Goal: Task Accomplishment & Management: Complete application form

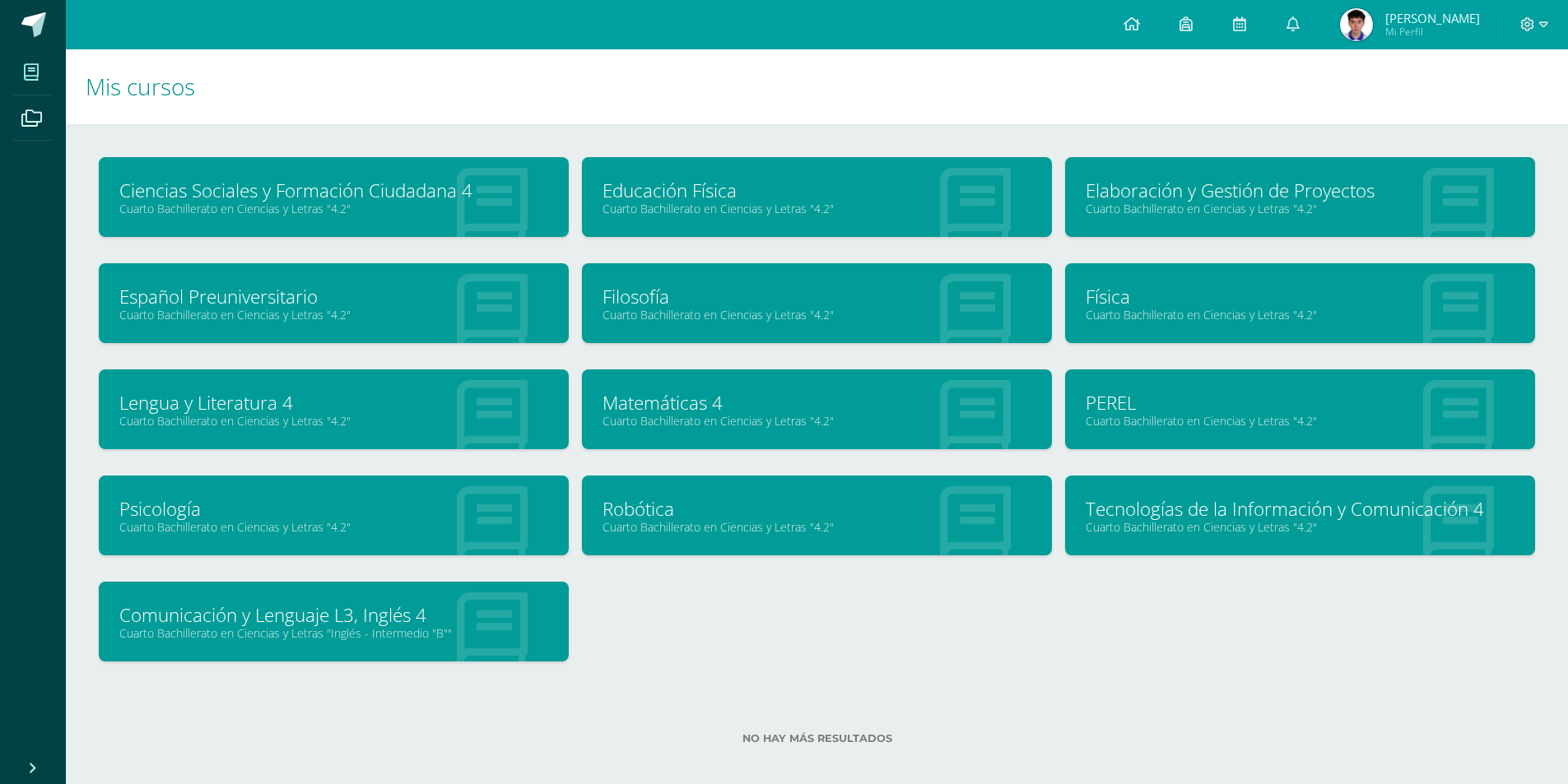
click at [329, 508] on link "Psicología" at bounding box center [334, 509] width 429 height 25
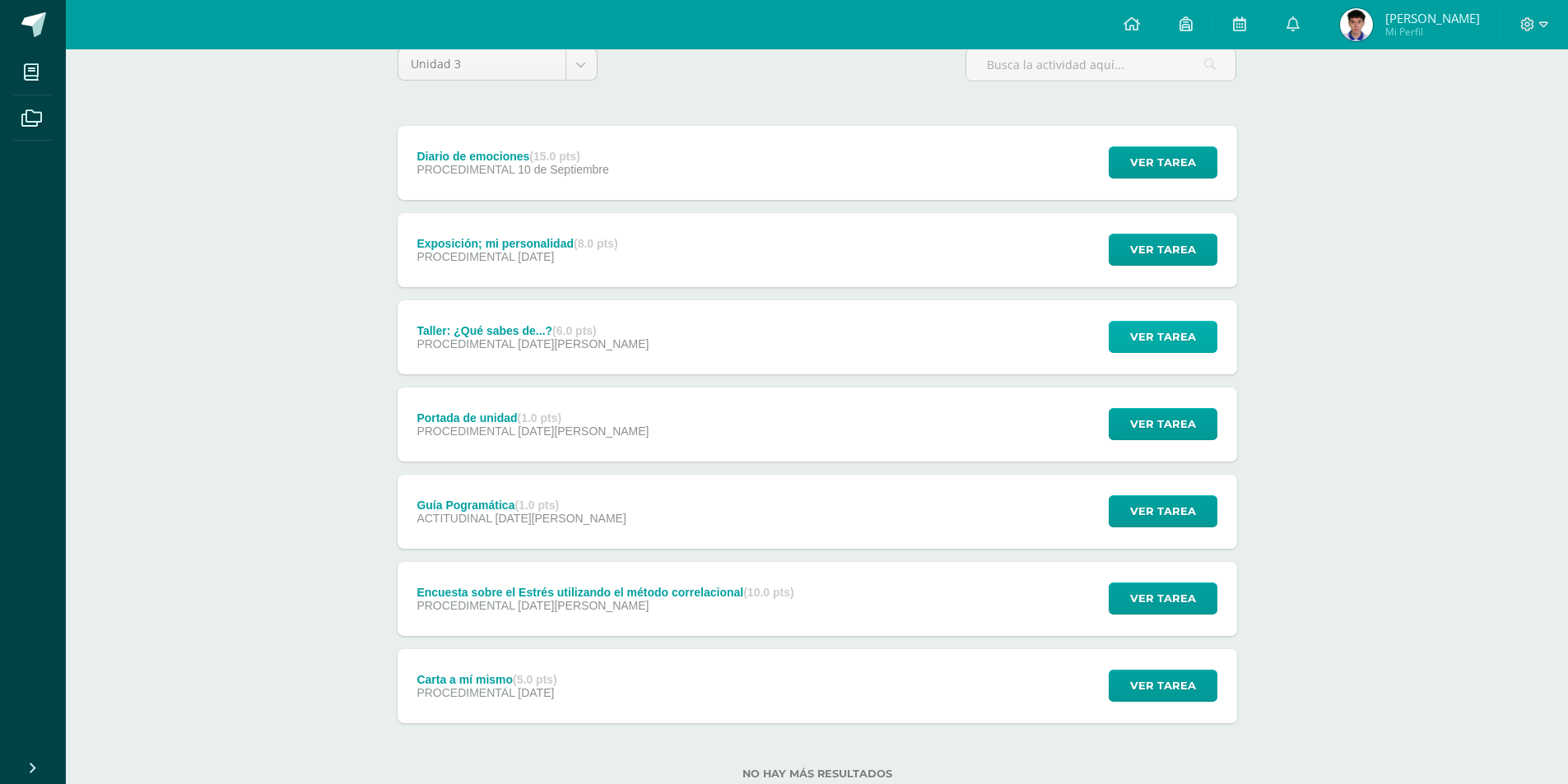
scroll to position [164, 0]
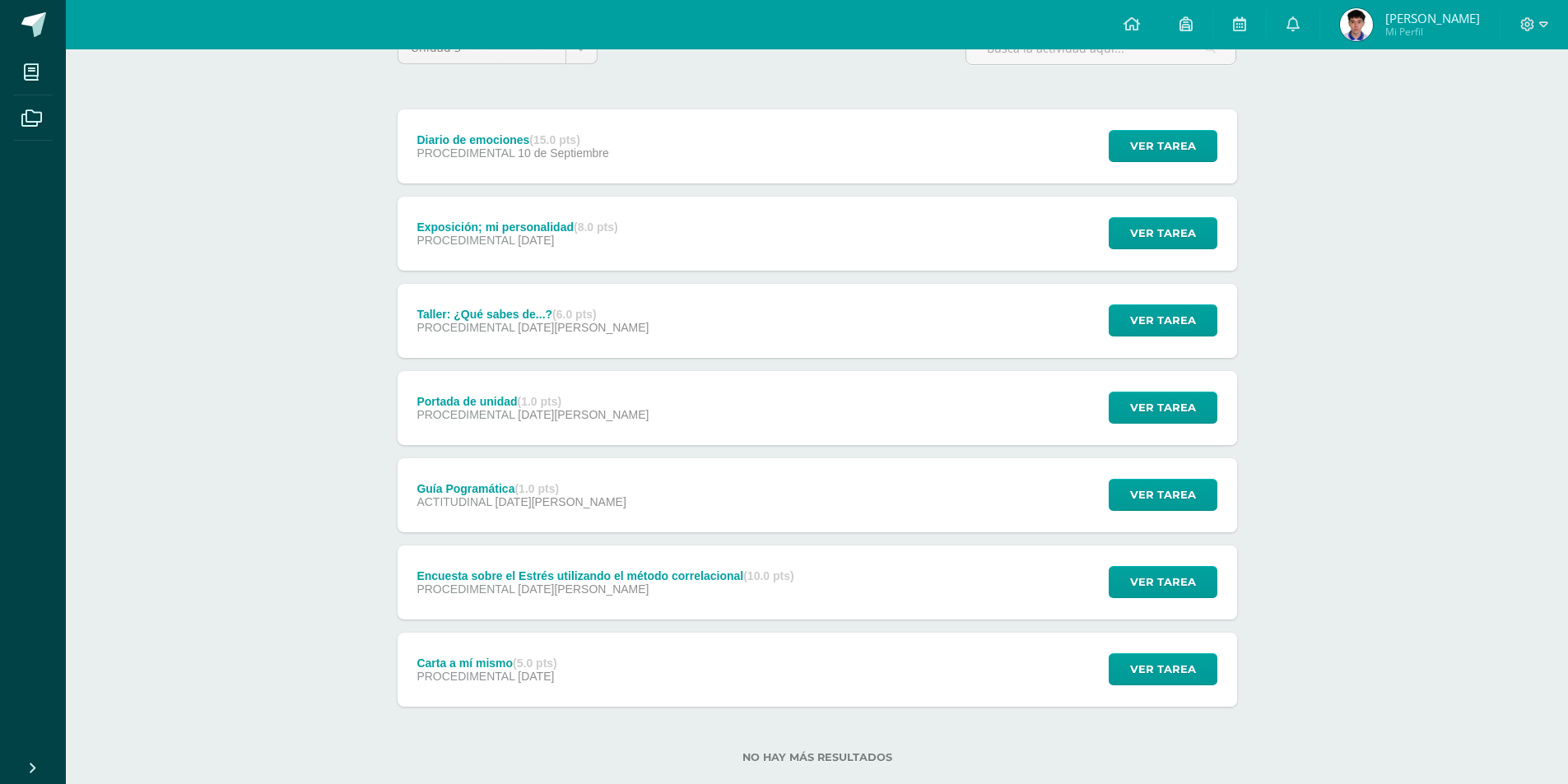
click at [1177, 215] on div "Ver tarea" at bounding box center [1160, 233] width 153 height 74
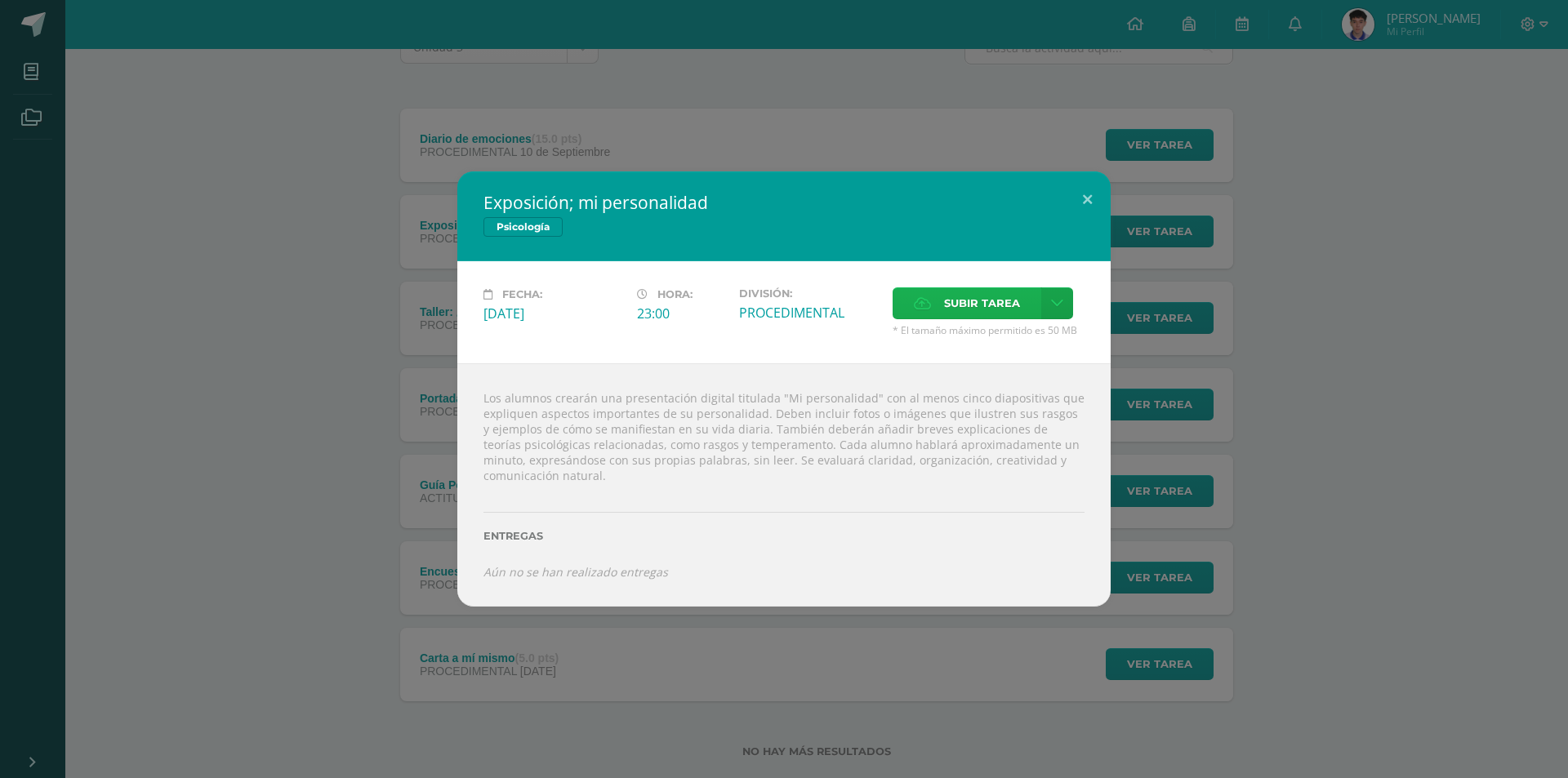
click at [1010, 305] on span "Subir tarea" at bounding box center [983, 303] width 76 height 30
click at [0, 0] on input "Subir tarea" at bounding box center [0, 0] width 0 height 0
click at [1082, 197] on button at bounding box center [1088, 199] width 47 height 56
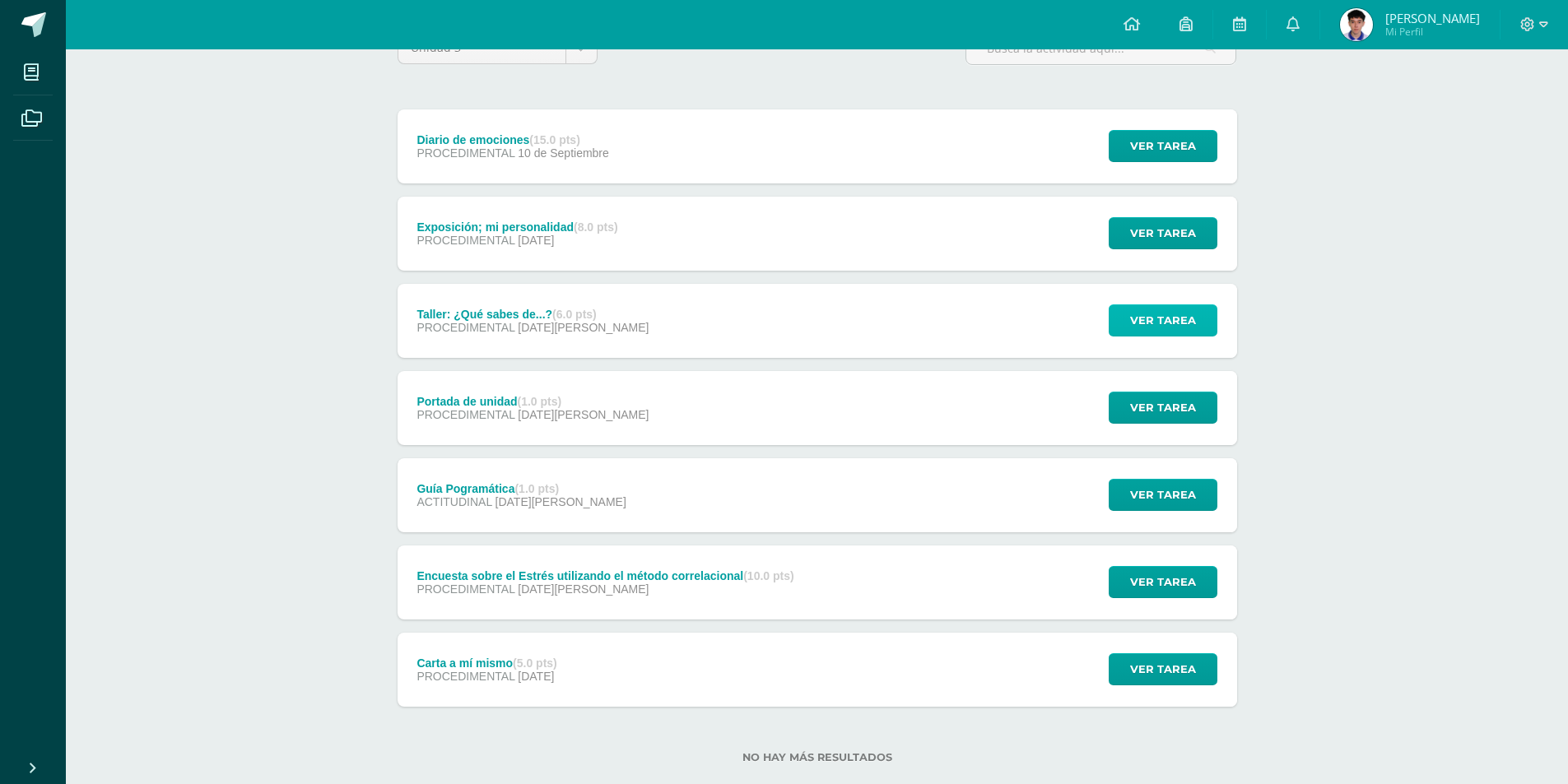
click at [1153, 315] on span "Ver tarea" at bounding box center [1162, 320] width 66 height 31
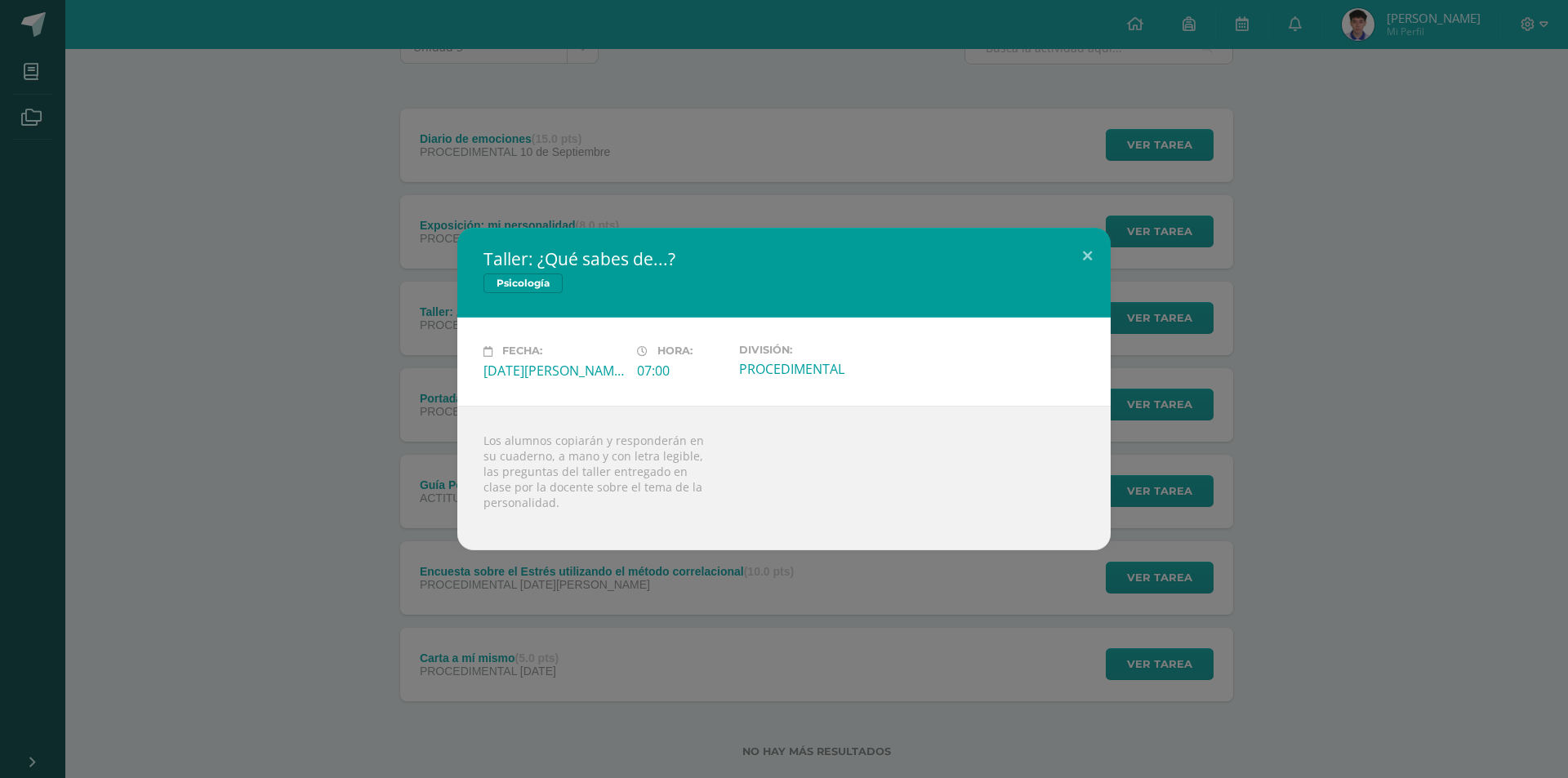
click at [1209, 413] on div "Taller: ¿Qué sabes de...? Psicología Fecha: [DATE][PERSON_NAME] Hora: 07:00 Div…" at bounding box center [784, 389] width 1555 height 322
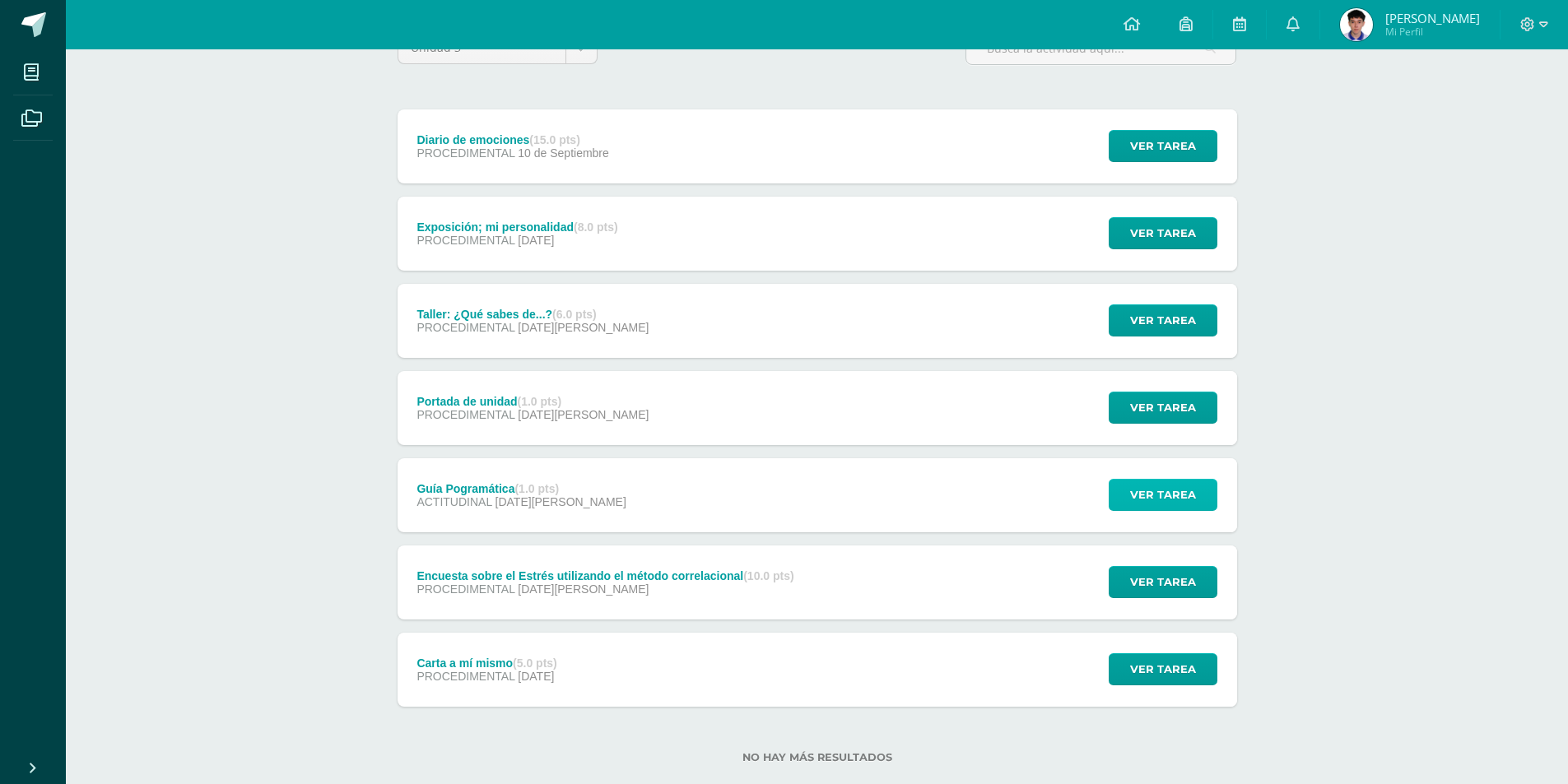
click at [1180, 480] on span "Ver tarea" at bounding box center [1162, 495] width 66 height 31
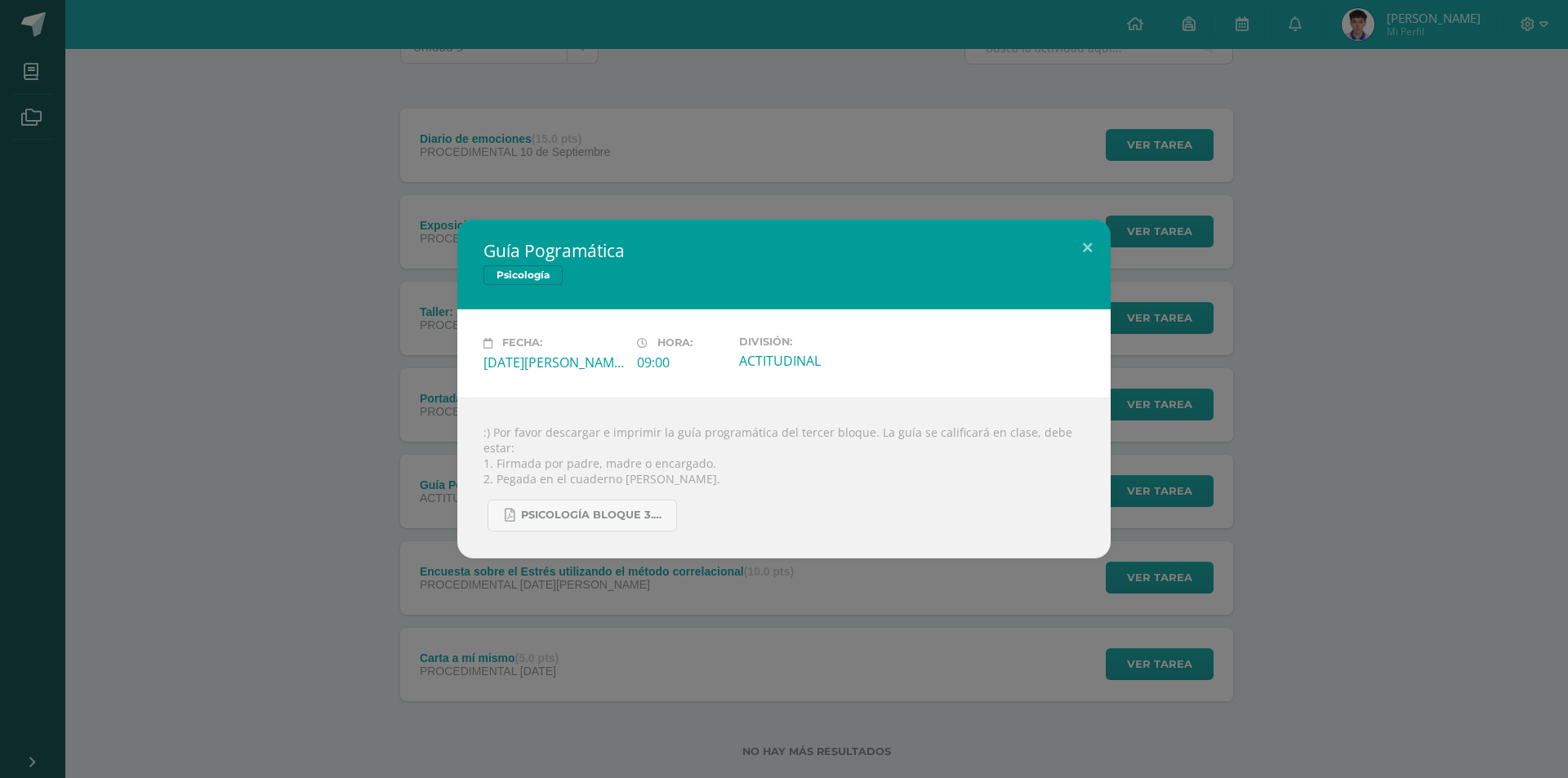
click at [1171, 475] on div "Guía Pogramática Psicología Fecha: [DATE][PERSON_NAME] Hora: 09:00 División: AC…" at bounding box center [784, 389] width 1555 height 338
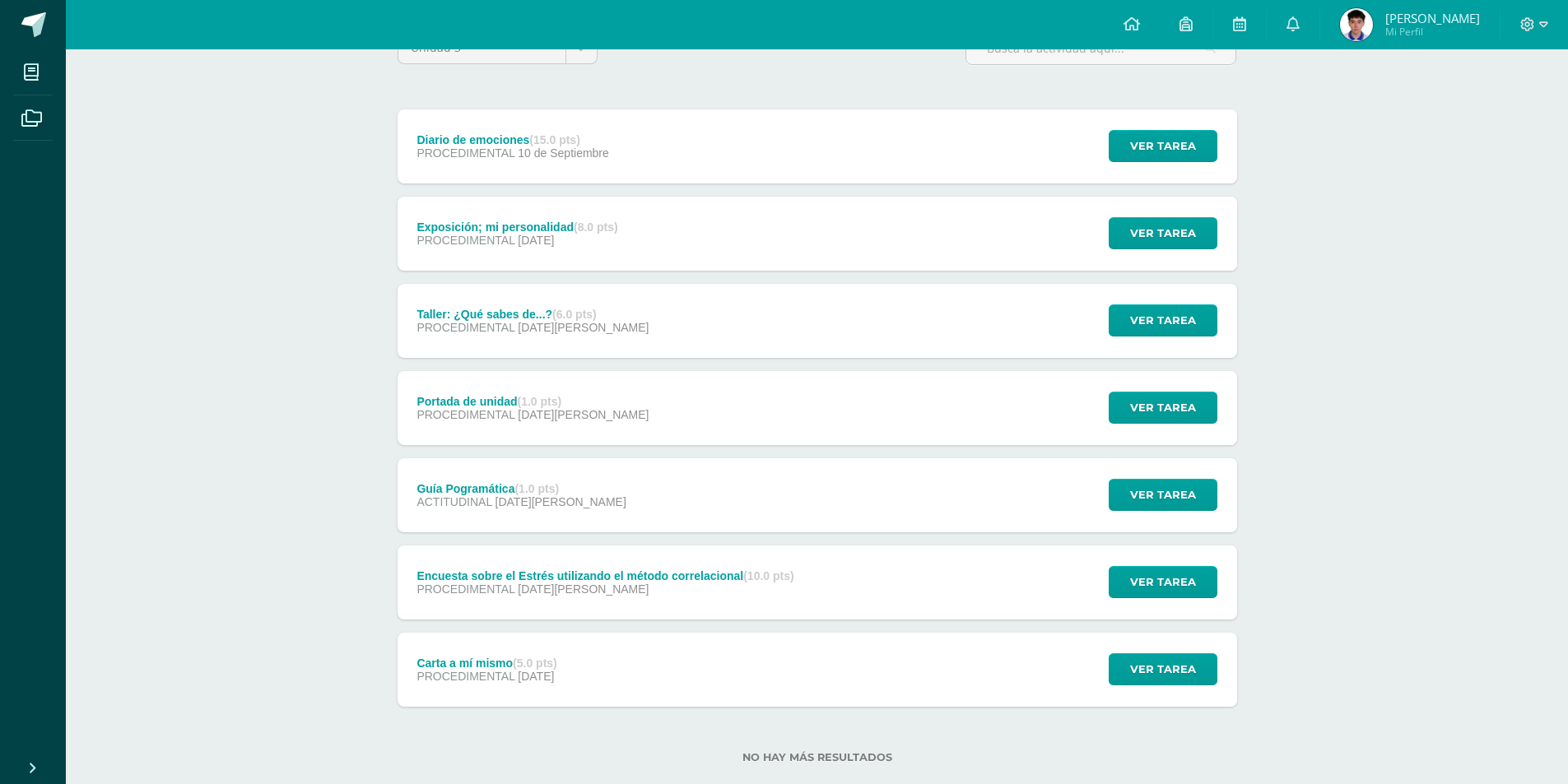
click at [1172, 688] on div "Ver tarea" at bounding box center [1160, 670] width 153 height 74
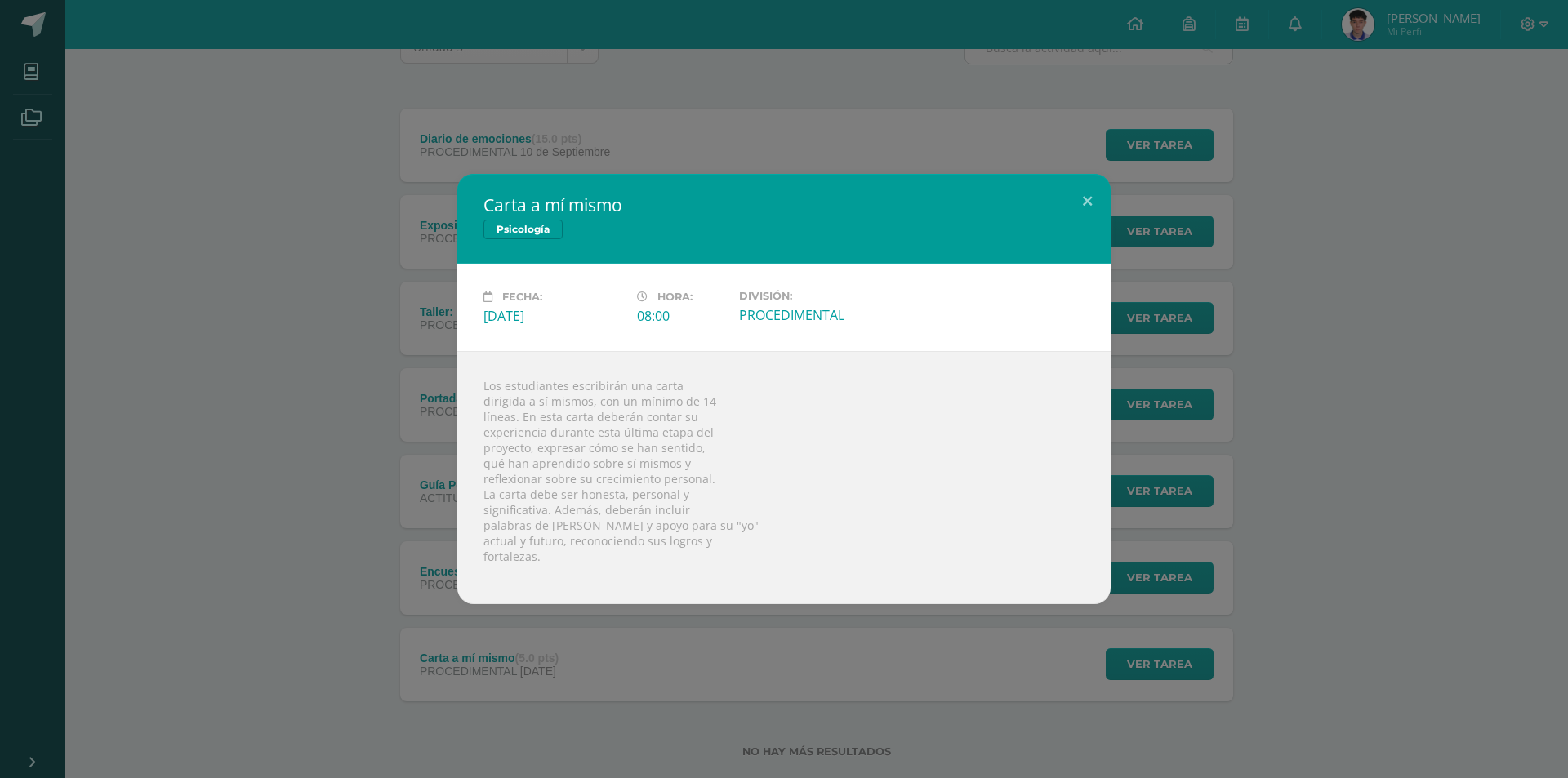
click at [1147, 647] on div "Carta a mí mismo Psicología Fecha: [DATE][PERSON_NAME]: 08:00 División:" at bounding box center [784, 389] width 1568 height 778
